Goal: Task Accomplishment & Management: Use online tool/utility

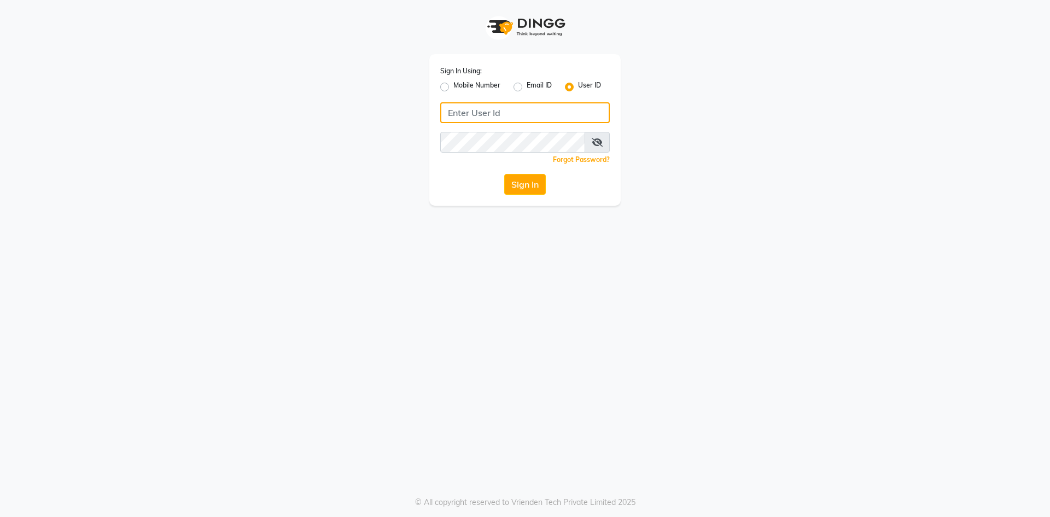
click at [505, 111] on input "Username" at bounding box center [525, 112] width 170 height 21
type input "ragini@123"
click at [522, 189] on button "Sign In" at bounding box center [525, 184] width 42 height 21
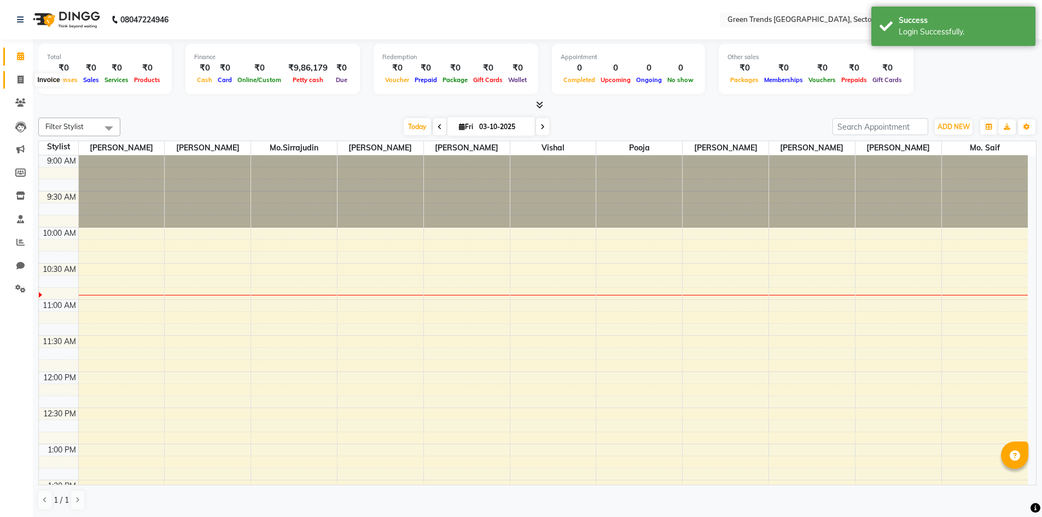
click at [22, 80] on icon at bounding box center [20, 79] width 6 height 8
select select "service"
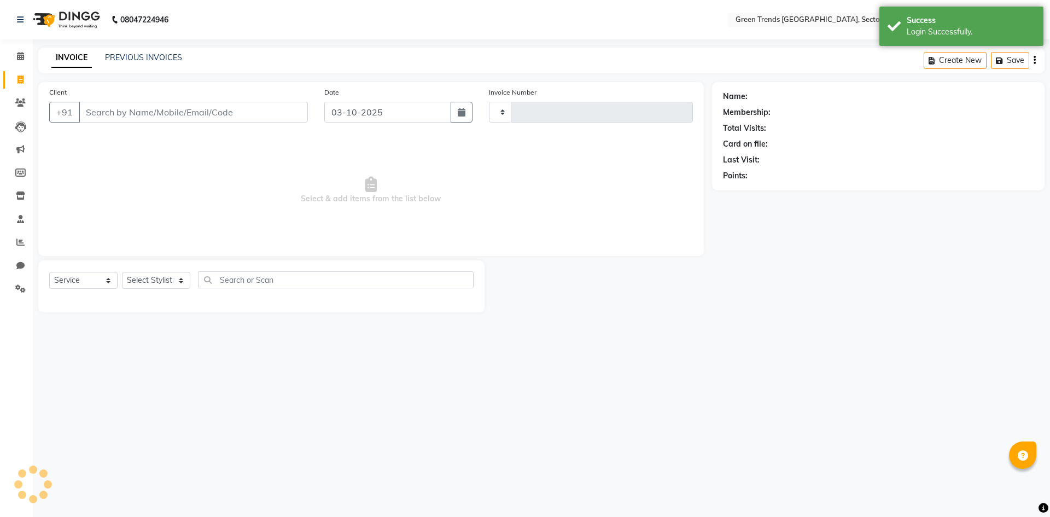
type input "1889"
select select "7023"
click at [132, 61] on link "PREVIOUS INVOICES" at bounding box center [143, 57] width 77 height 10
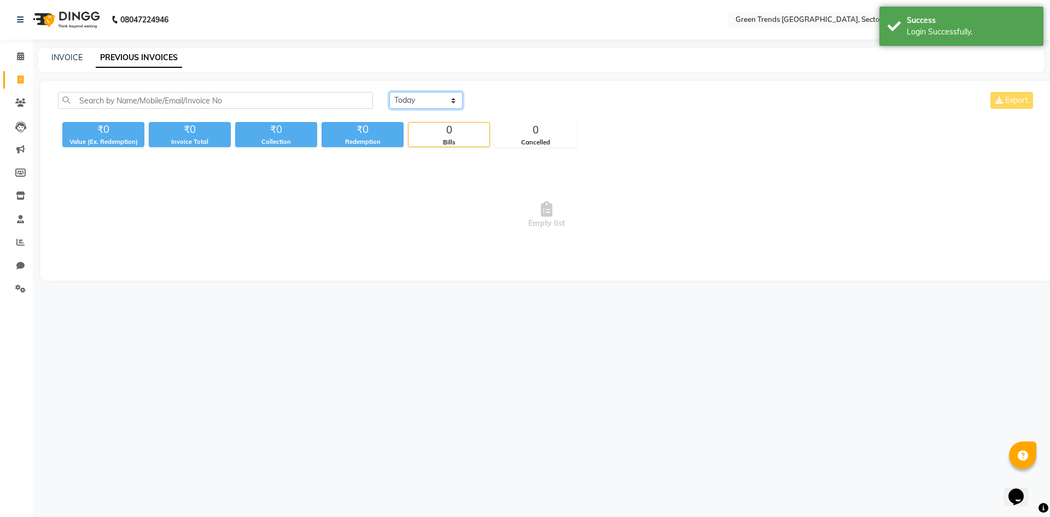
click at [393, 100] on select "[DATE] [DATE] Custom Range" at bounding box center [425, 100] width 73 height 17
select select "[DATE]"
click at [389, 92] on select "[DATE] [DATE] Custom Range" at bounding box center [425, 100] width 73 height 17
